Goal: Information Seeking & Learning: Learn about a topic

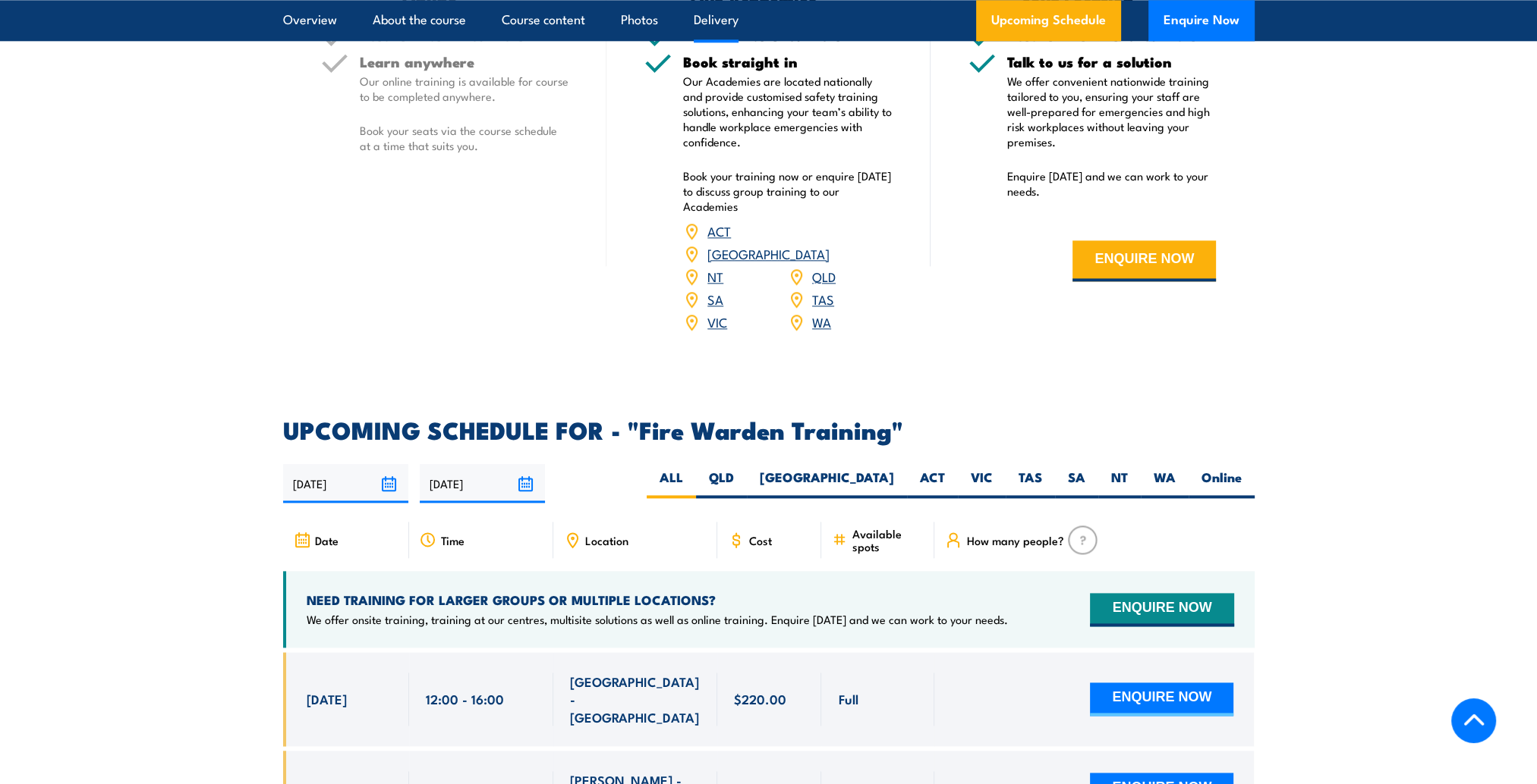
scroll to position [2427, 0]
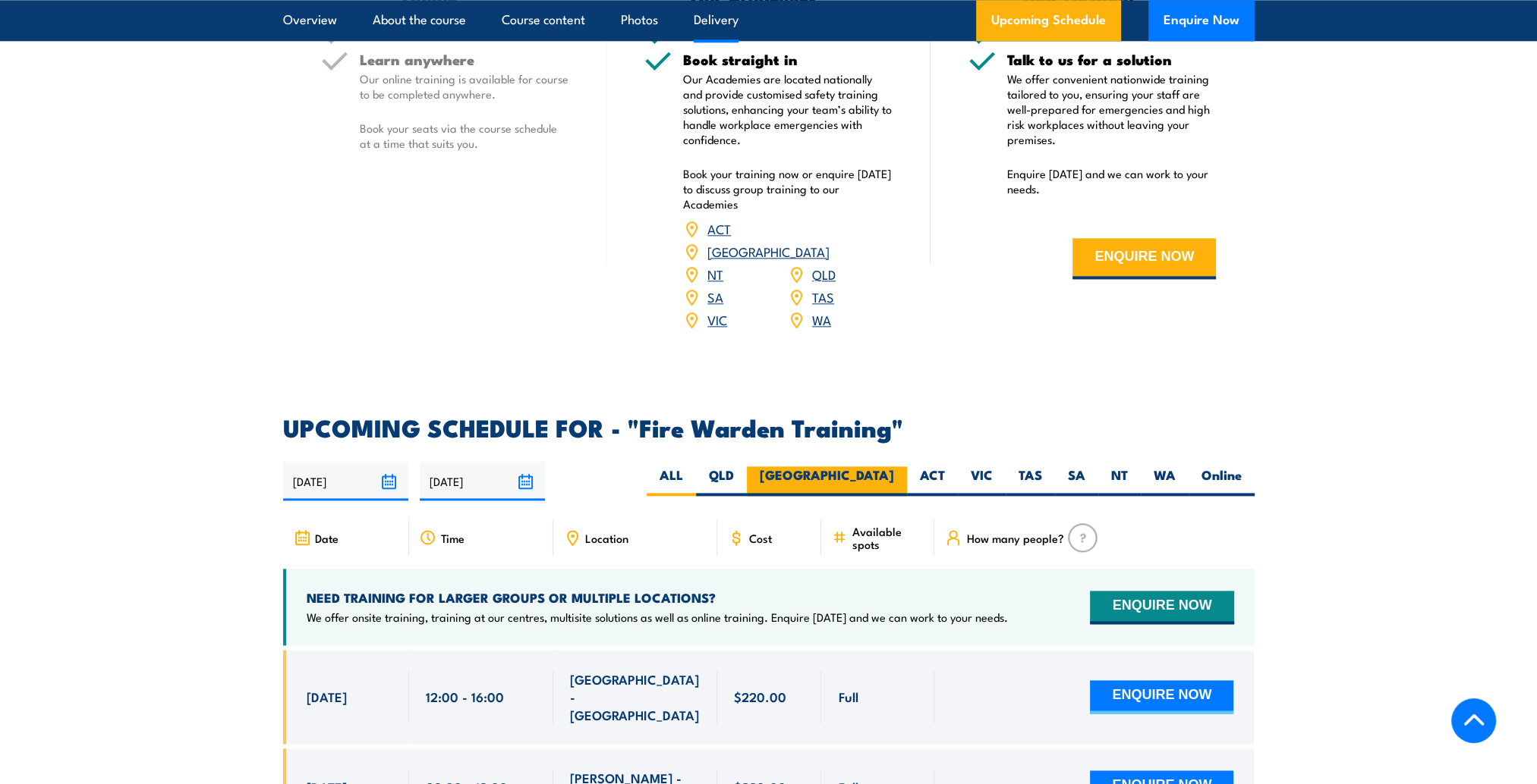
click at [878, 466] on label "[GEOGRAPHIC_DATA]" at bounding box center [827, 481] width 160 height 29
click at [894, 466] on input "[GEOGRAPHIC_DATA]" at bounding box center [898, 470] width 9 height 9
radio input "true"
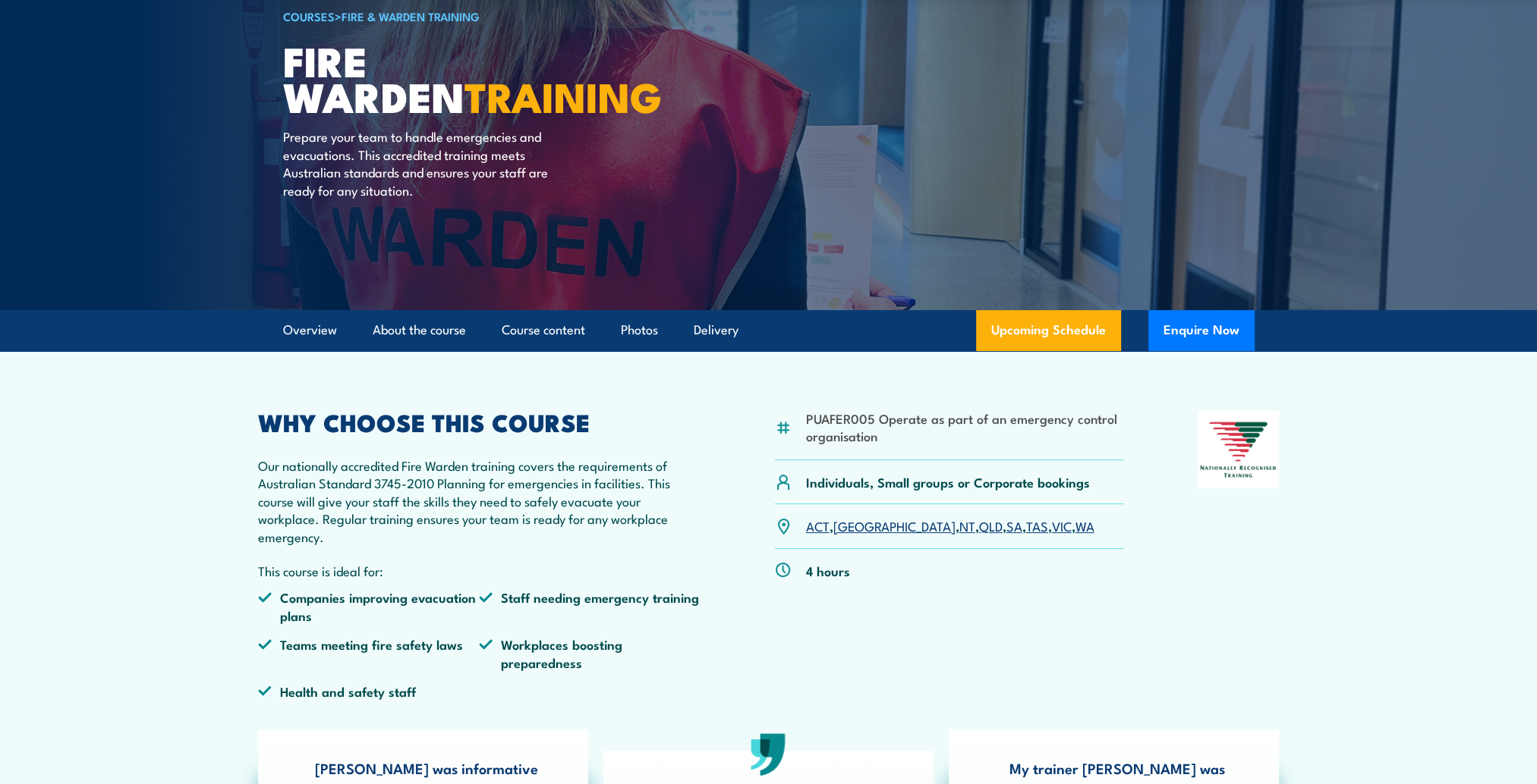
scroll to position [90, 0]
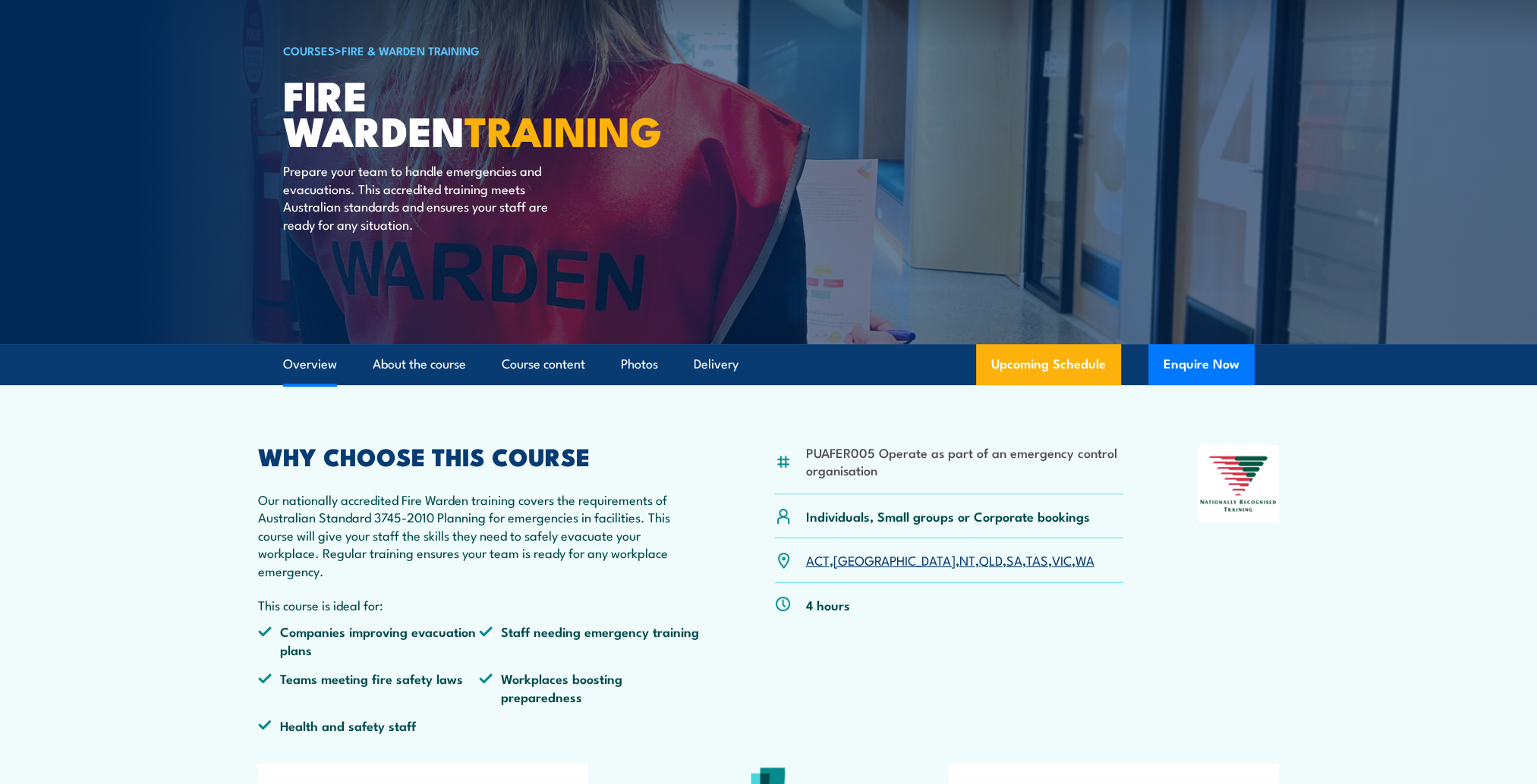
click at [307, 360] on link "Overview" at bounding box center [309, 364] width 54 height 40
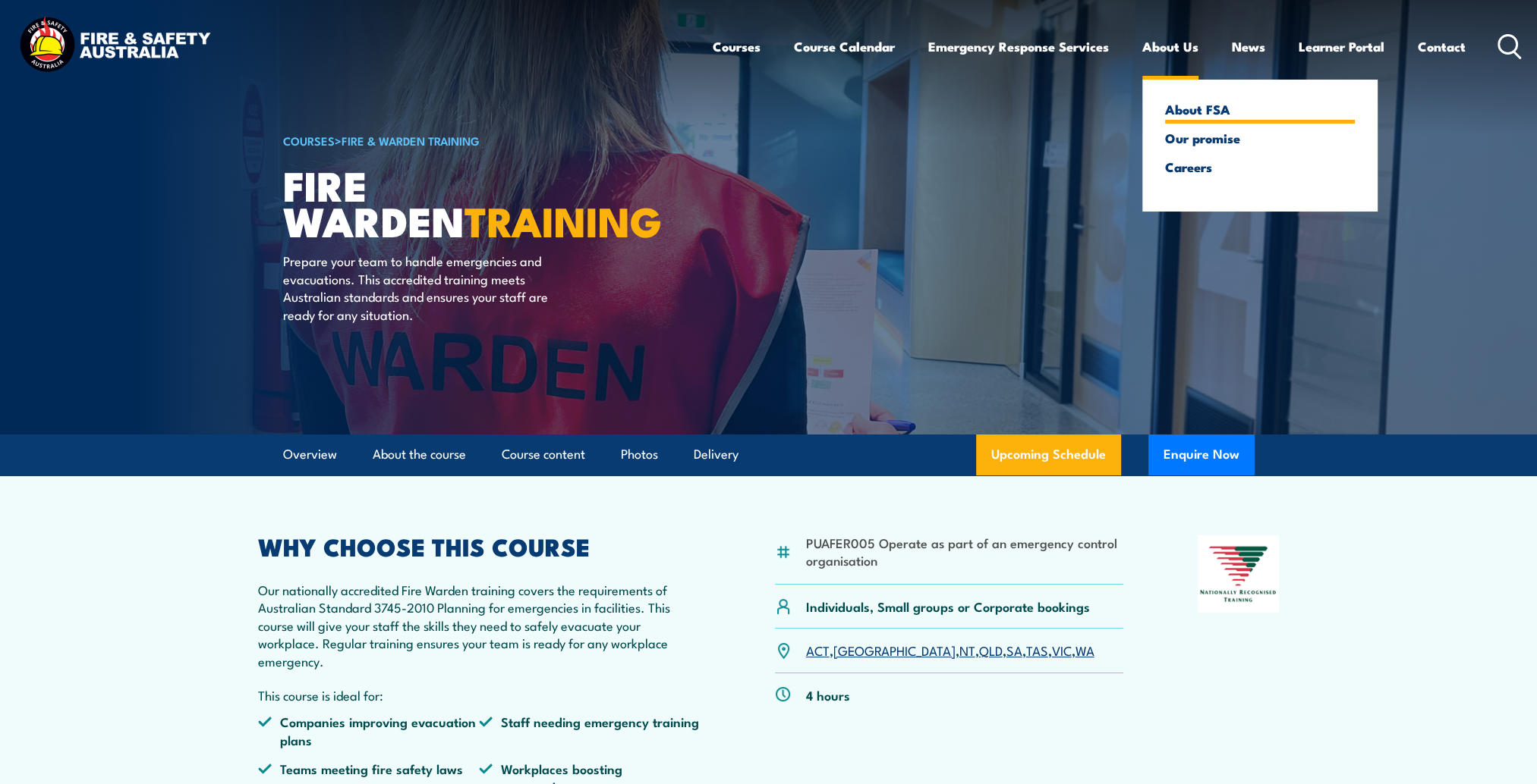
click at [1168, 103] on link "About FSA" at bounding box center [1259, 109] width 190 height 14
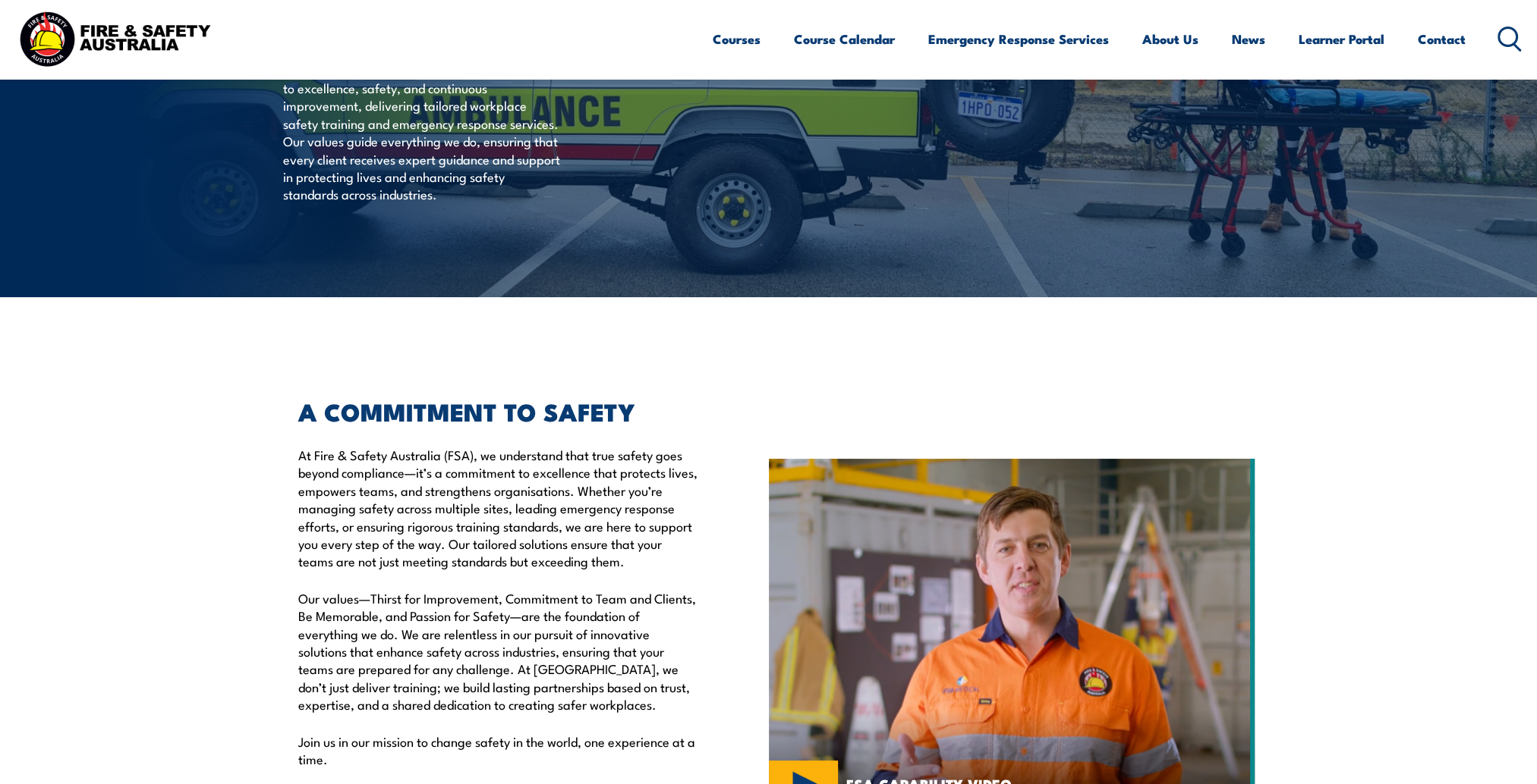
scroll to position [379, 0]
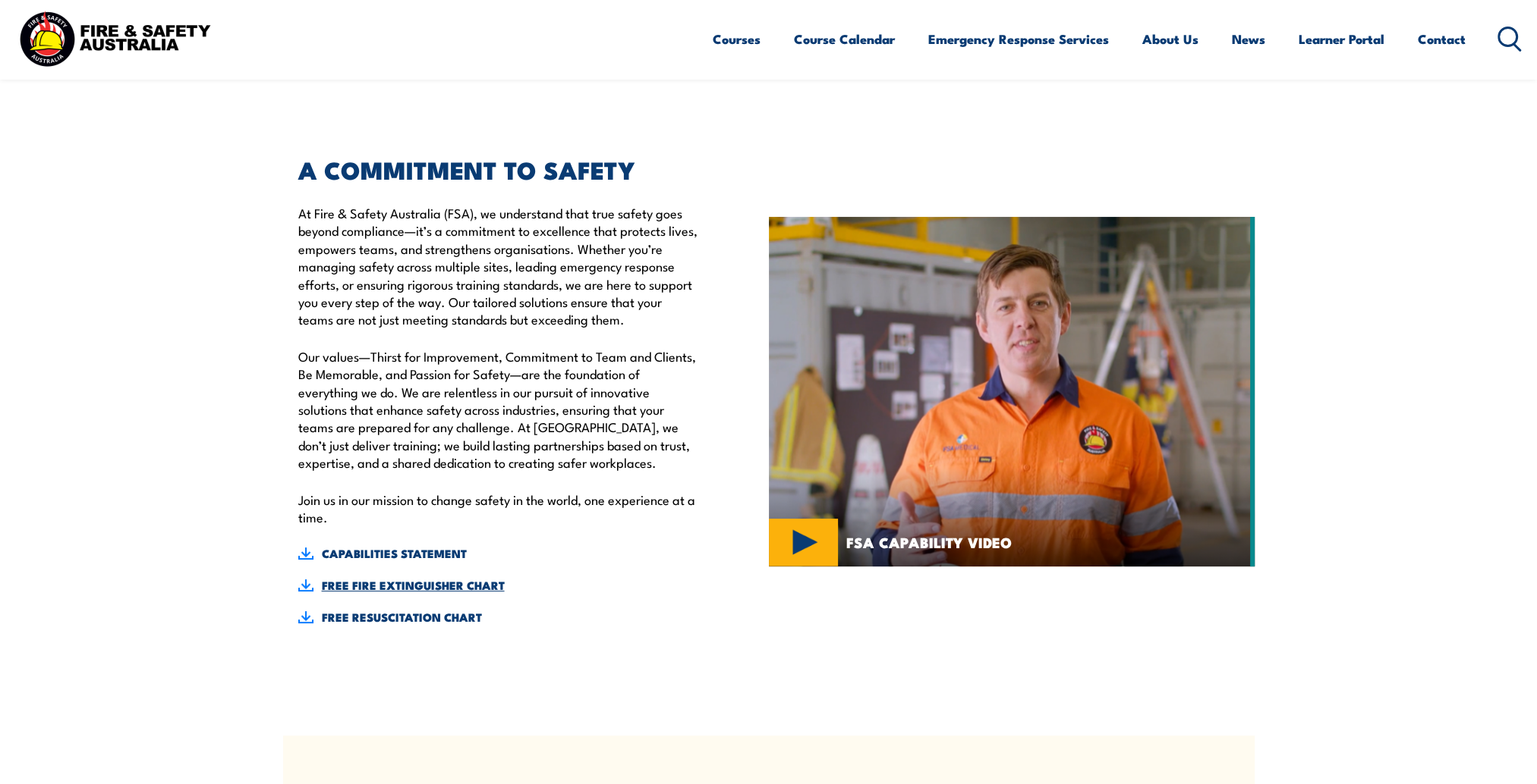
click at [415, 581] on link "FREE FIRE EXTINGUISHER CHART" at bounding box center [498, 585] width 401 height 16
click at [391, 614] on link "FREE RESUSCITATION CHART" at bounding box center [498, 617] width 401 height 16
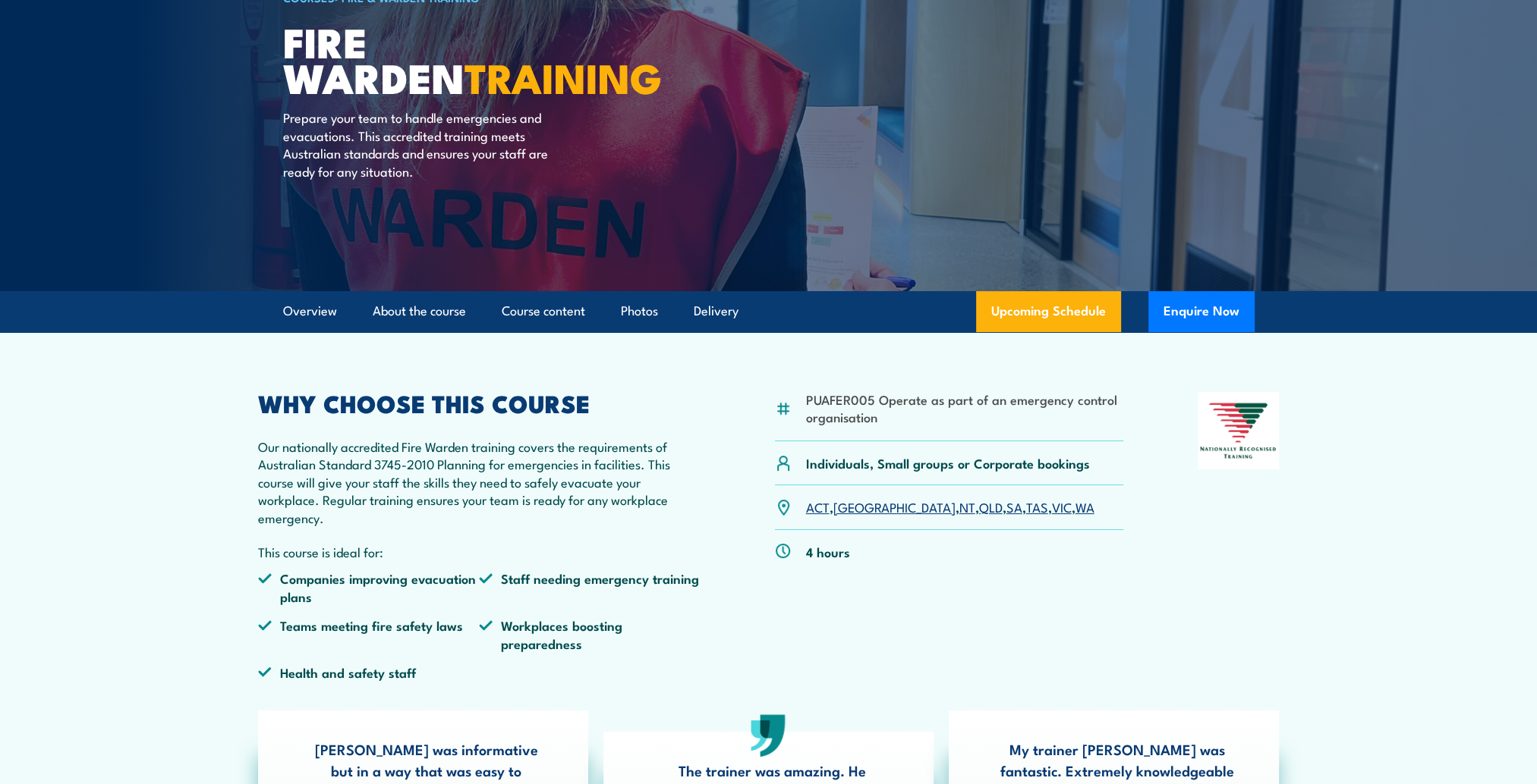
scroll to position [146, 0]
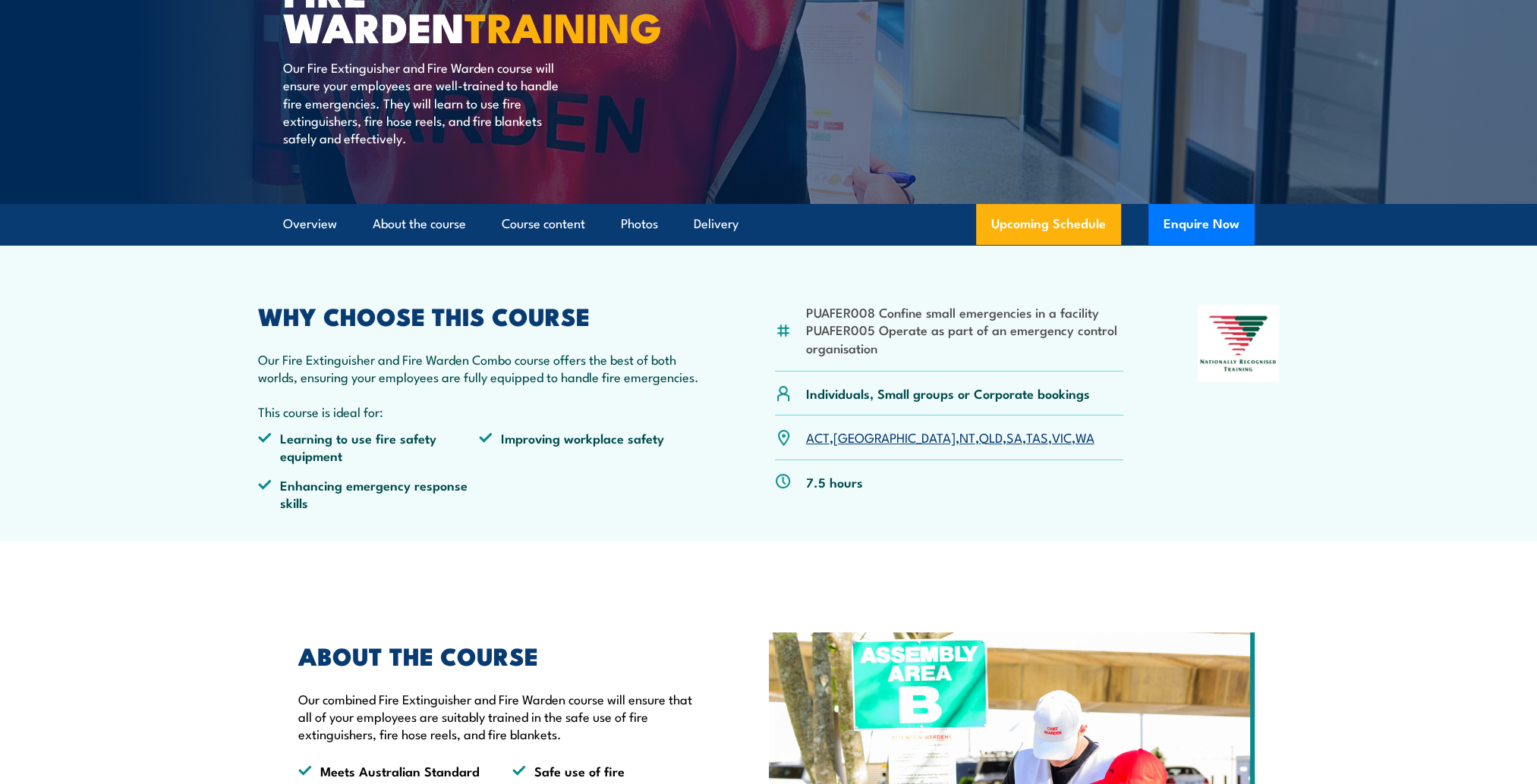
scroll to position [303, 0]
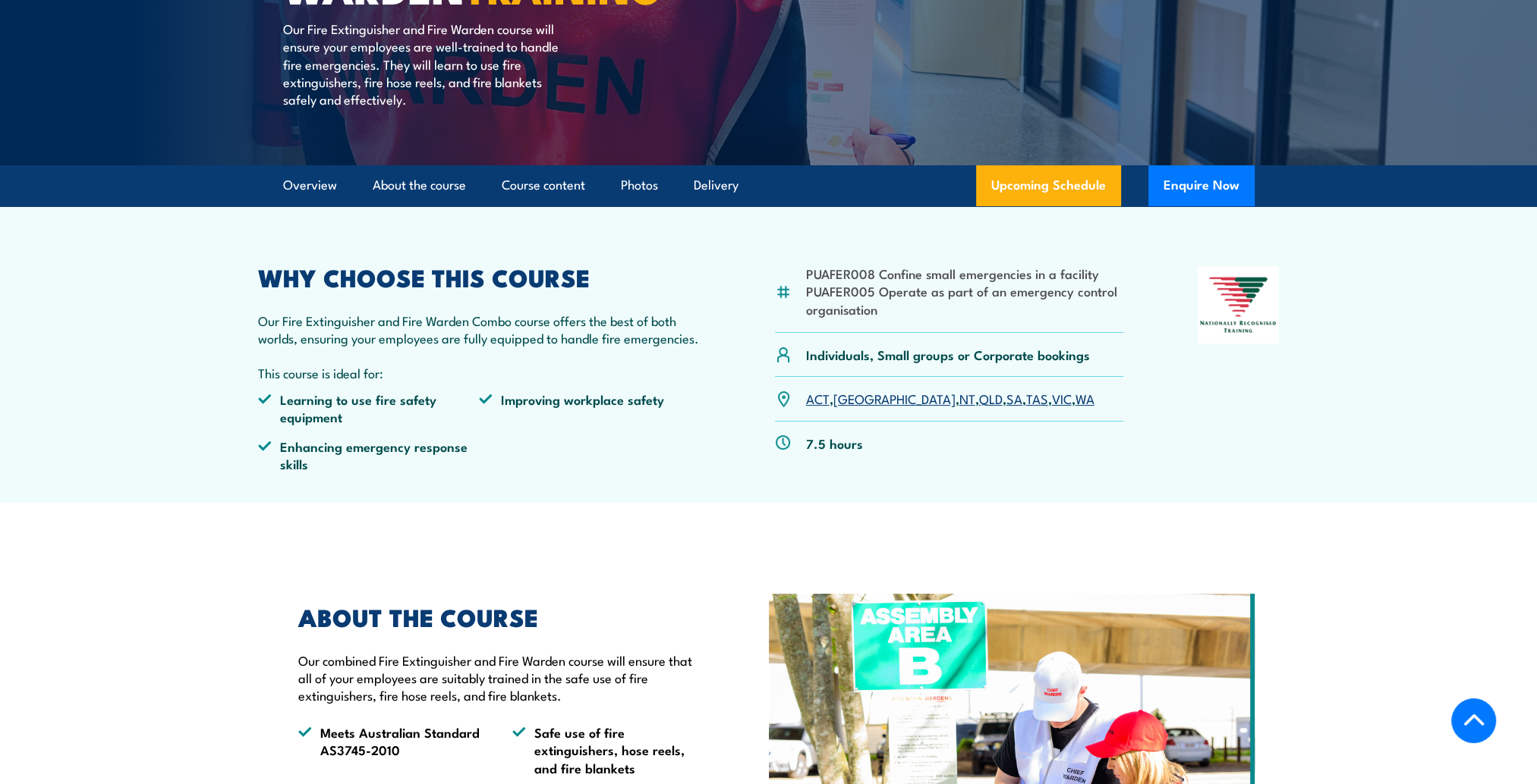
click at [853, 399] on link "[GEOGRAPHIC_DATA]" at bounding box center [895, 398] width 122 height 18
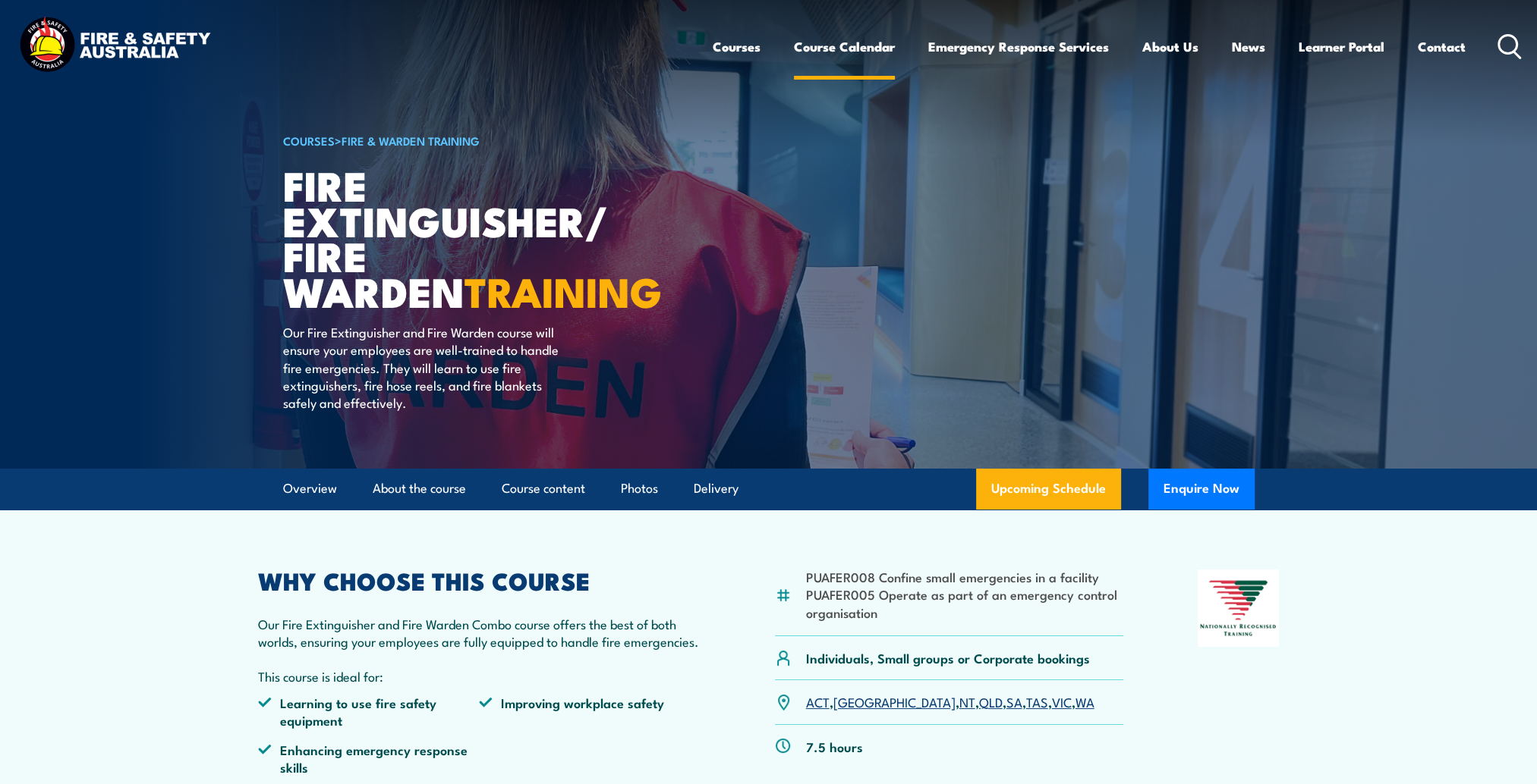
click at [822, 37] on link "Course Calendar" at bounding box center [844, 47] width 101 height 40
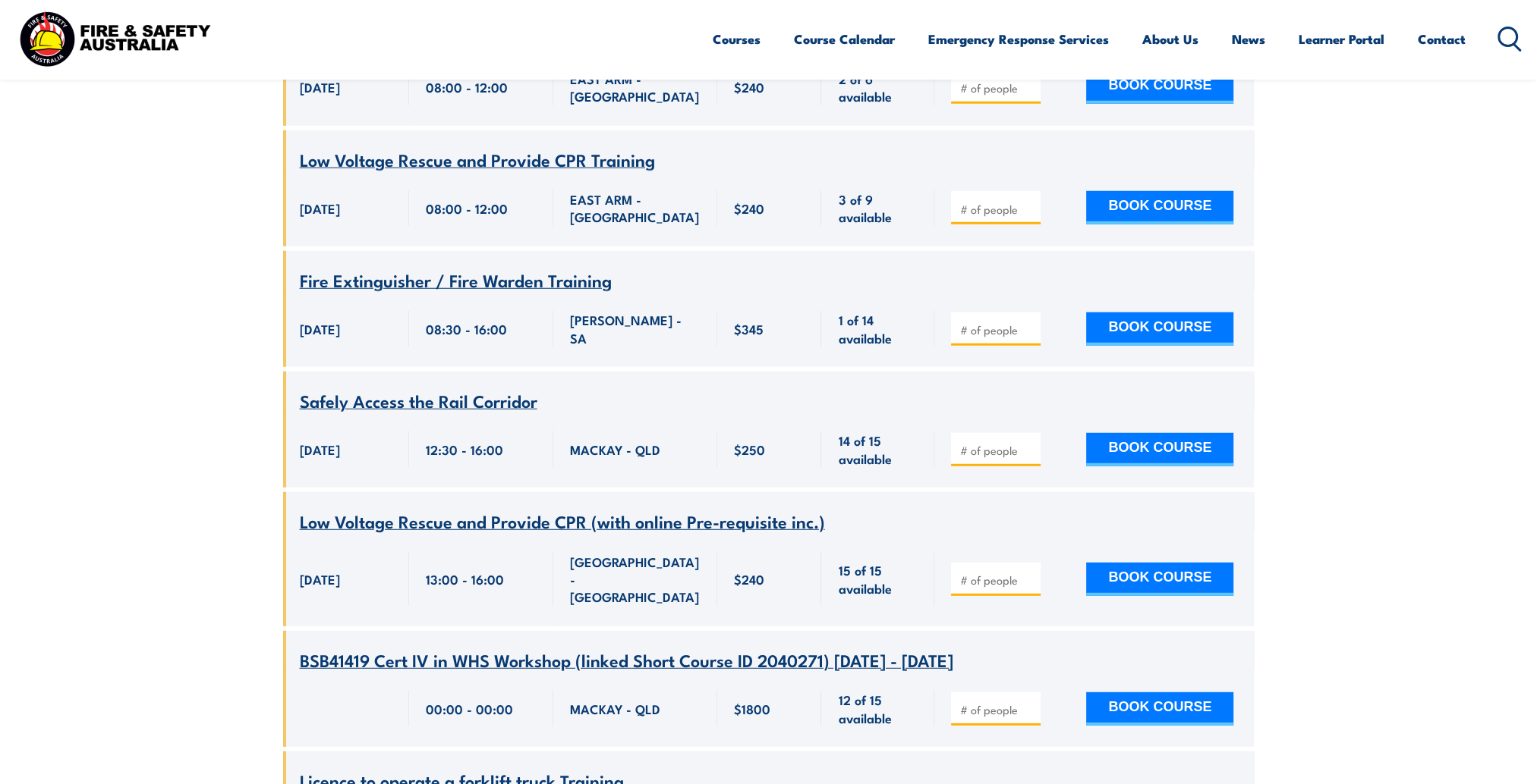
scroll to position [4931, 0]
